Goal: Task Accomplishment & Management: Use online tool/utility

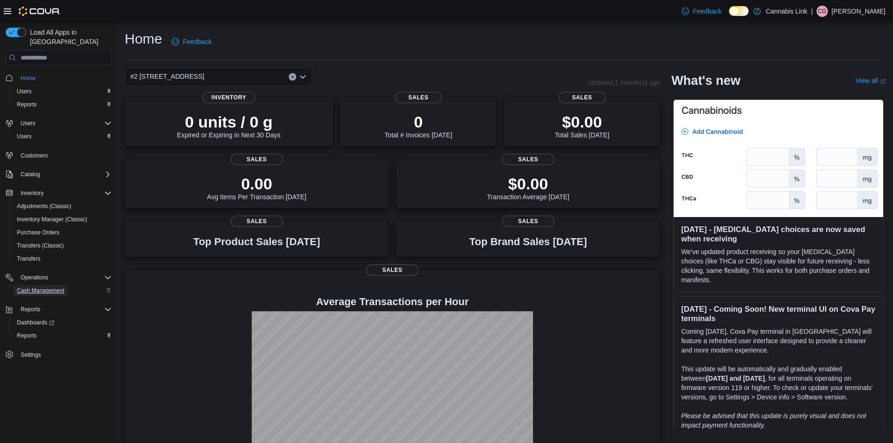
click at [52, 287] on span "Cash Management" at bounding box center [40, 290] width 47 height 7
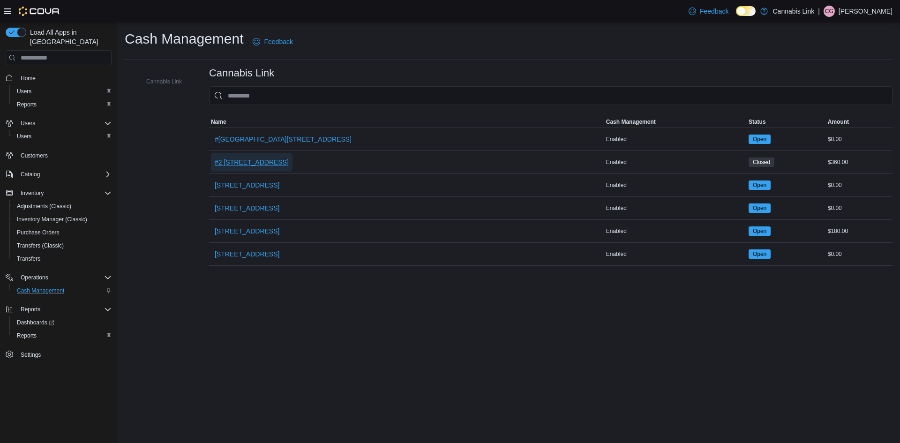
click at [254, 161] on span "#2 [STREET_ADDRESS]" at bounding box center [252, 161] width 74 height 9
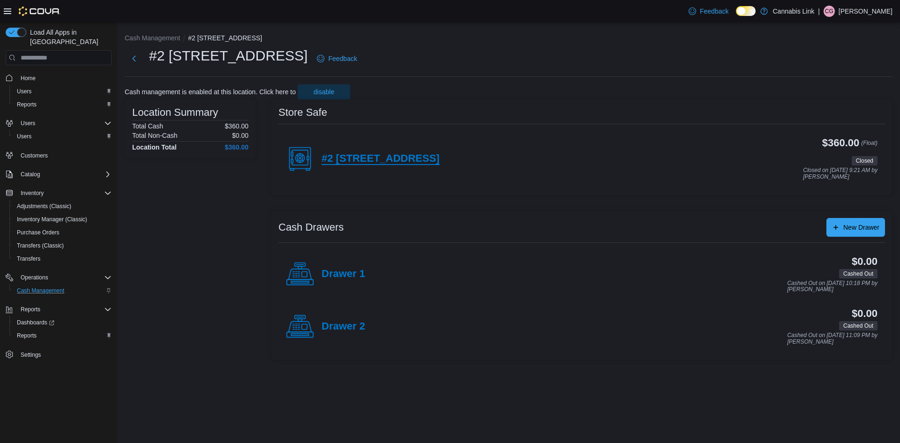
click at [377, 158] on h4 "#2 [STREET_ADDRESS]" at bounding box center [380, 159] width 118 height 12
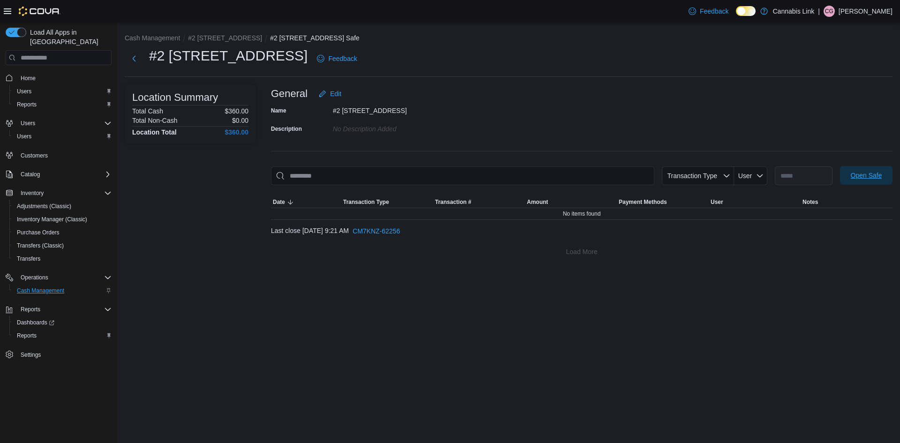
click at [874, 171] on span "Open Safe" at bounding box center [865, 175] width 31 height 9
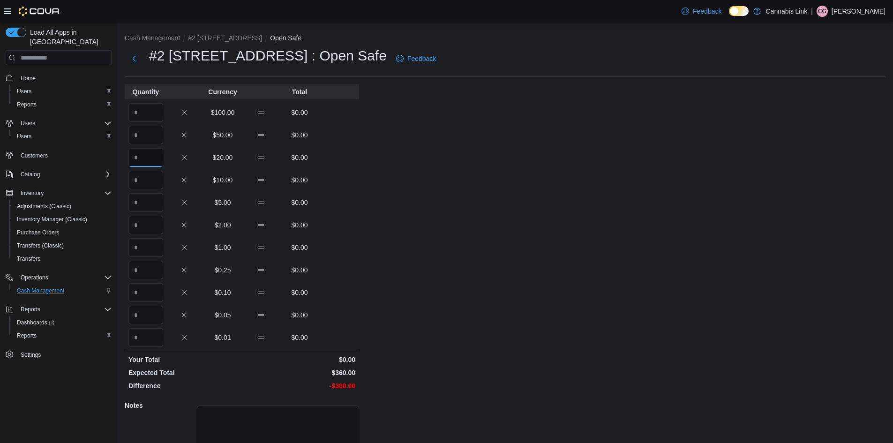
click at [149, 151] on input "Quantity" at bounding box center [145, 157] width 35 height 19
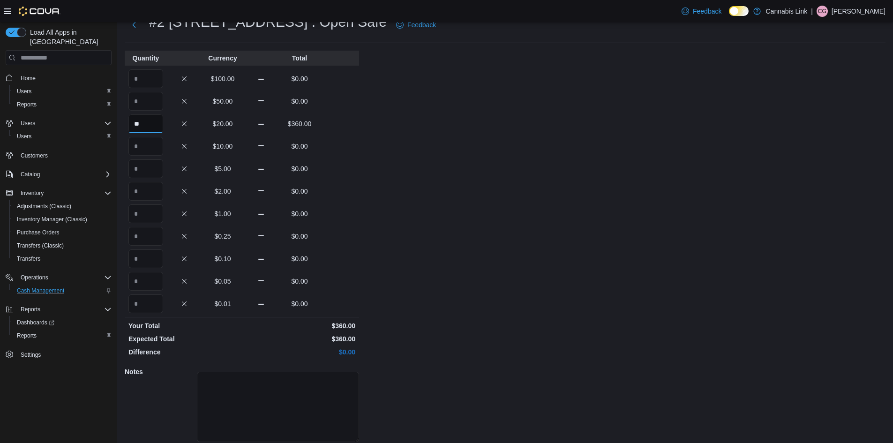
scroll to position [68, 0]
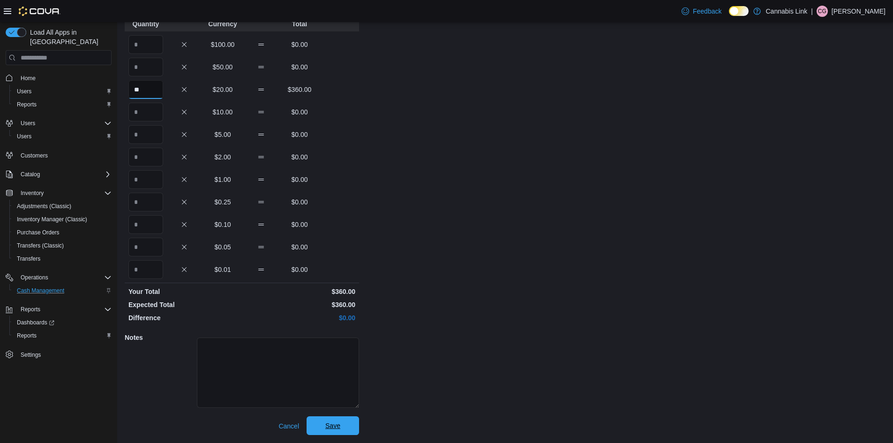
type input "**"
click at [349, 430] on span "Save" at bounding box center [332, 425] width 41 height 19
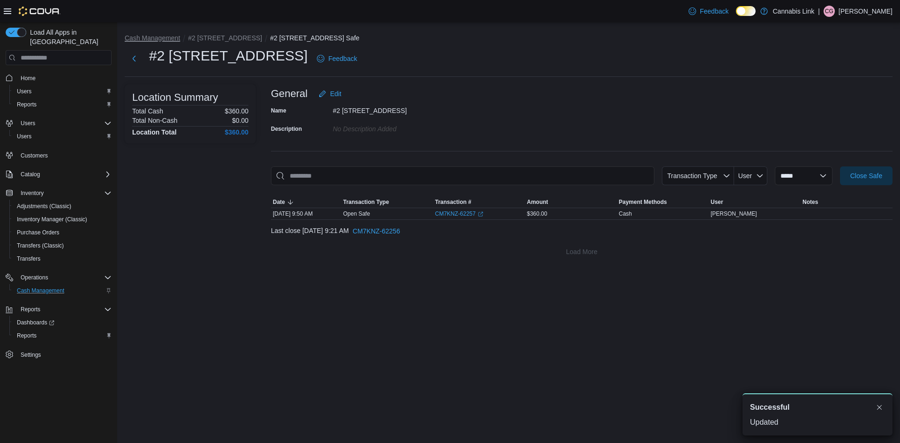
click at [163, 36] on button "Cash Management" at bounding box center [152, 37] width 55 height 7
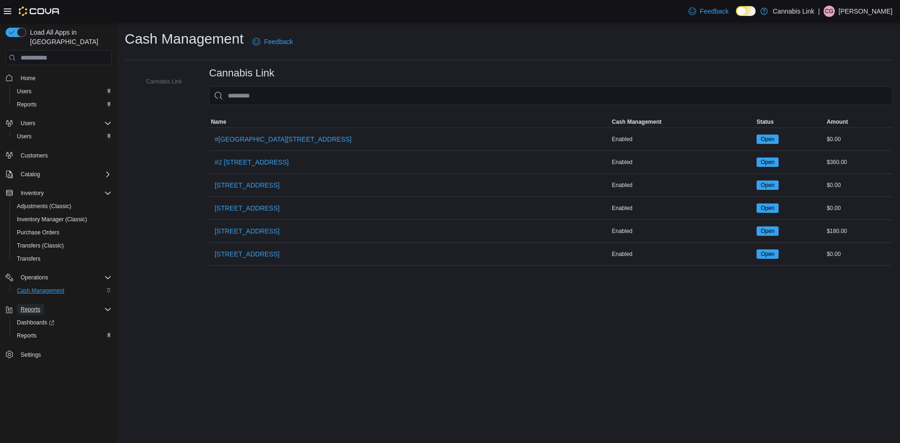
click at [29, 305] on span "Reports" at bounding box center [31, 308] width 20 height 7
click at [31, 305] on span "Reports" at bounding box center [31, 308] width 20 height 7
click at [34, 332] on span "Reports" at bounding box center [27, 335] width 20 height 7
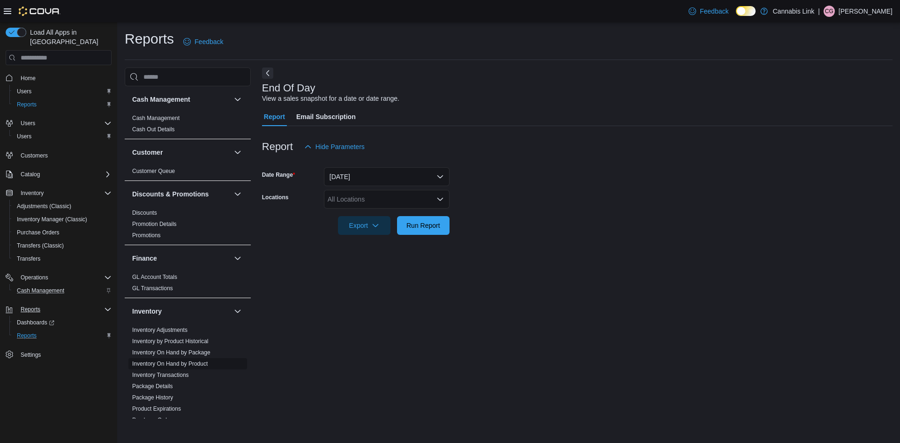
click at [208, 362] on span "Inventory On Hand by Product" at bounding box center [187, 363] width 119 height 11
click at [203, 364] on link "Inventory On Hand by Product" at bounding box center [169, 363] width 75 height 7
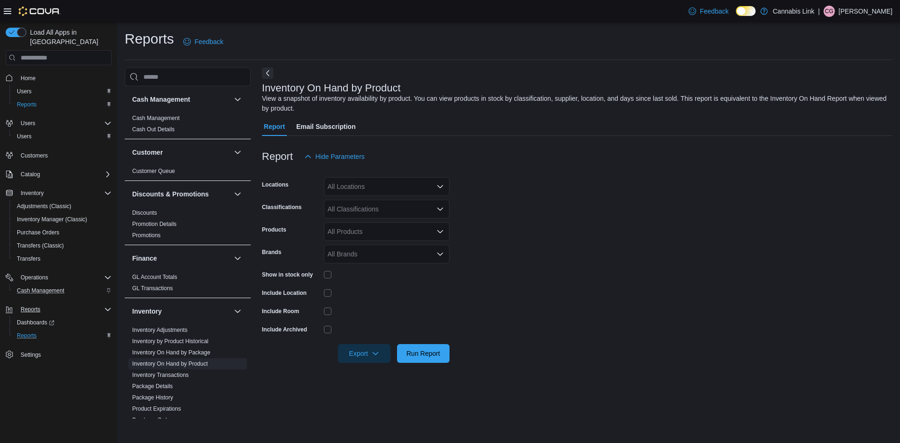
click at [380, 186] on div "All Locations" at bounding box center [387, 186] width 126 height 19
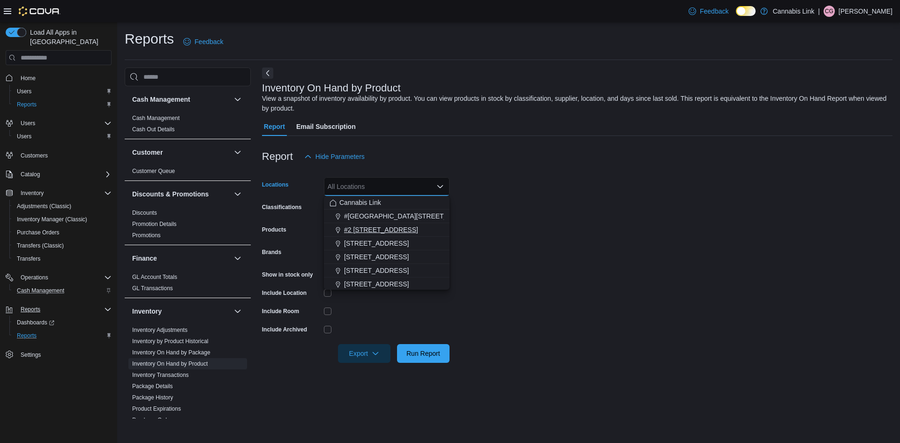
click at [367, 228] on span "#2 [STREET_ADDRESS]" at bounding box center [381, 229] width 74 height 9
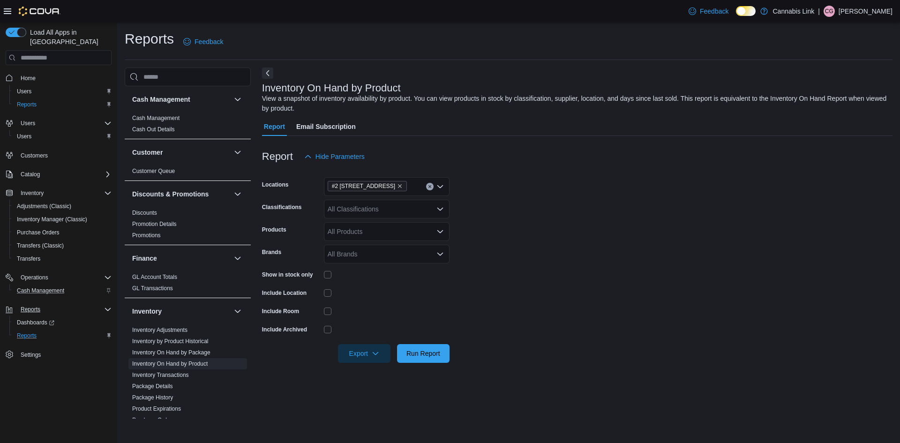
click at [496, 229] on form "Locations #2 [STREET_ADDRESS] Classifications All Classifications Products All …" at bounding box center [577, 264] width 630 height 197
click at [432, 350] on span "Run Report" at bounding box center [423, 352] width 34 height 9
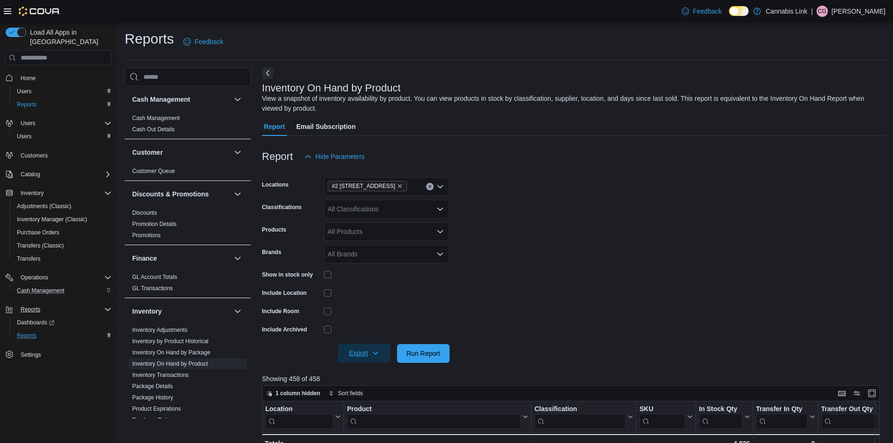
click at [381, 350] on span "Export" at bounding box center [363, 352] width 41 height 19
click at [379, 368] on button "Export to Excel" at bounding box center [365, 372] width 53 height 19
